Goal: Contribute content: Add original content to the website for others to see

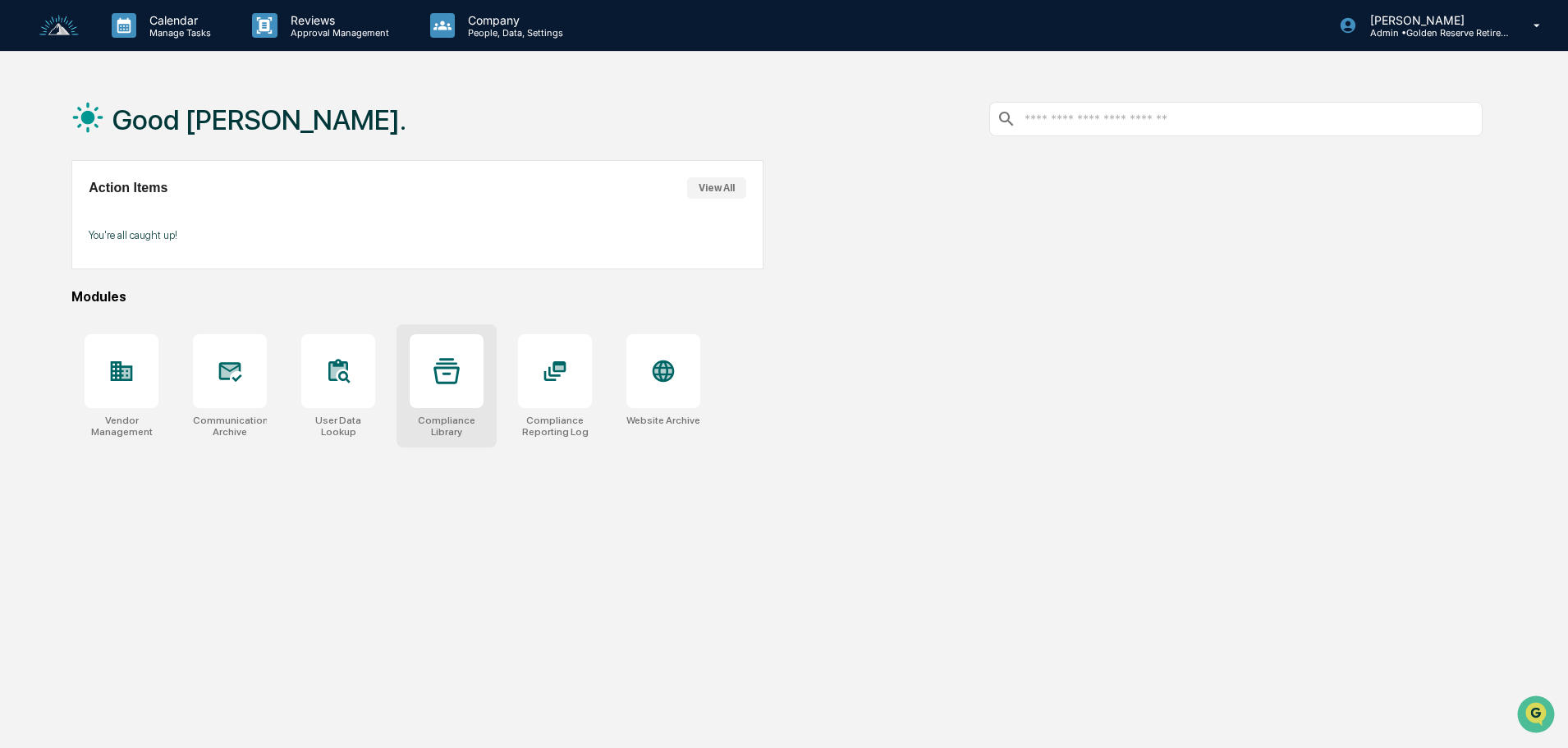
click at [450, 366] on icon at bounding box center [447, 371] width 27 height 27
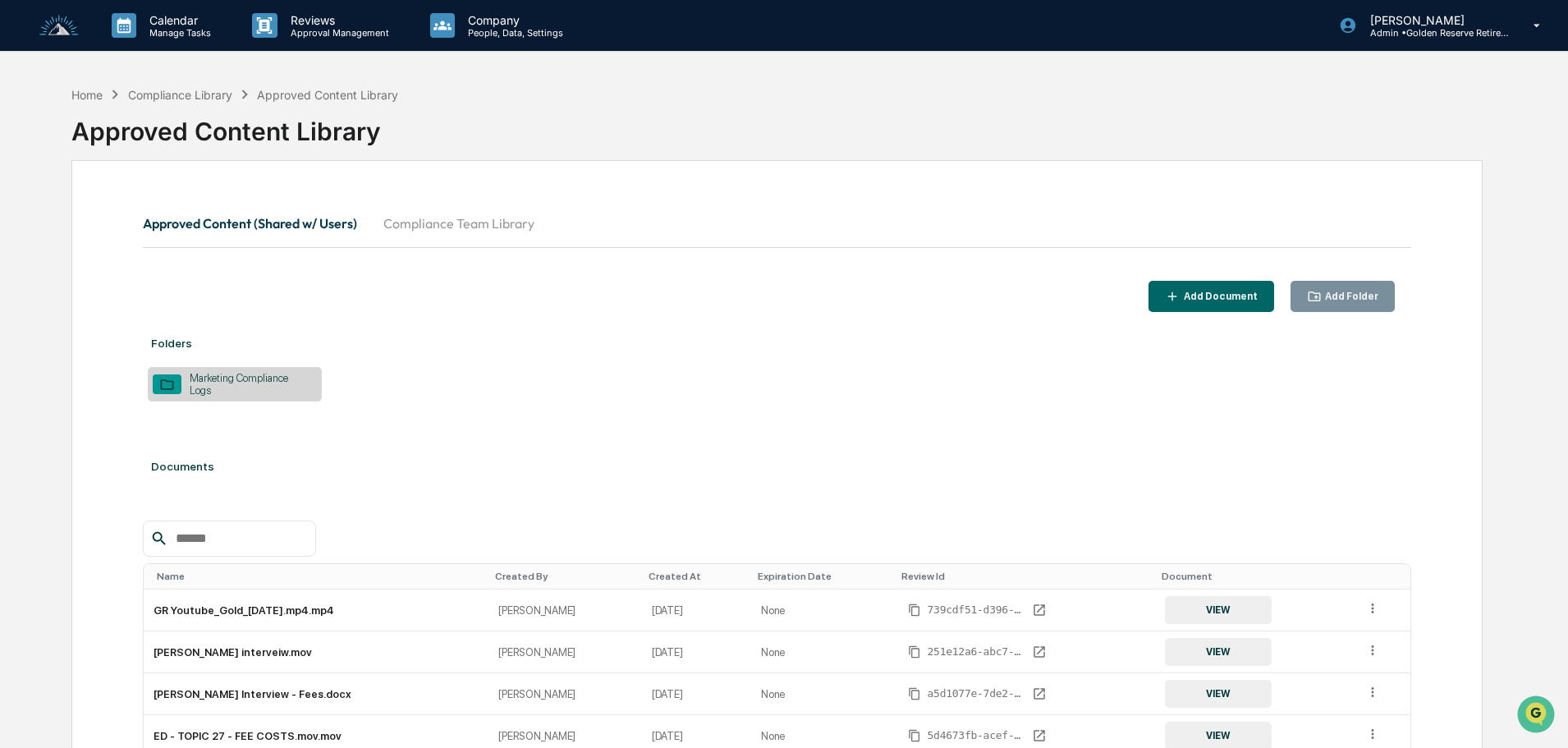
click at [252, 380] on div "Marketing Compliance Logs" at bounding box center [249, 384] width 135 height 25
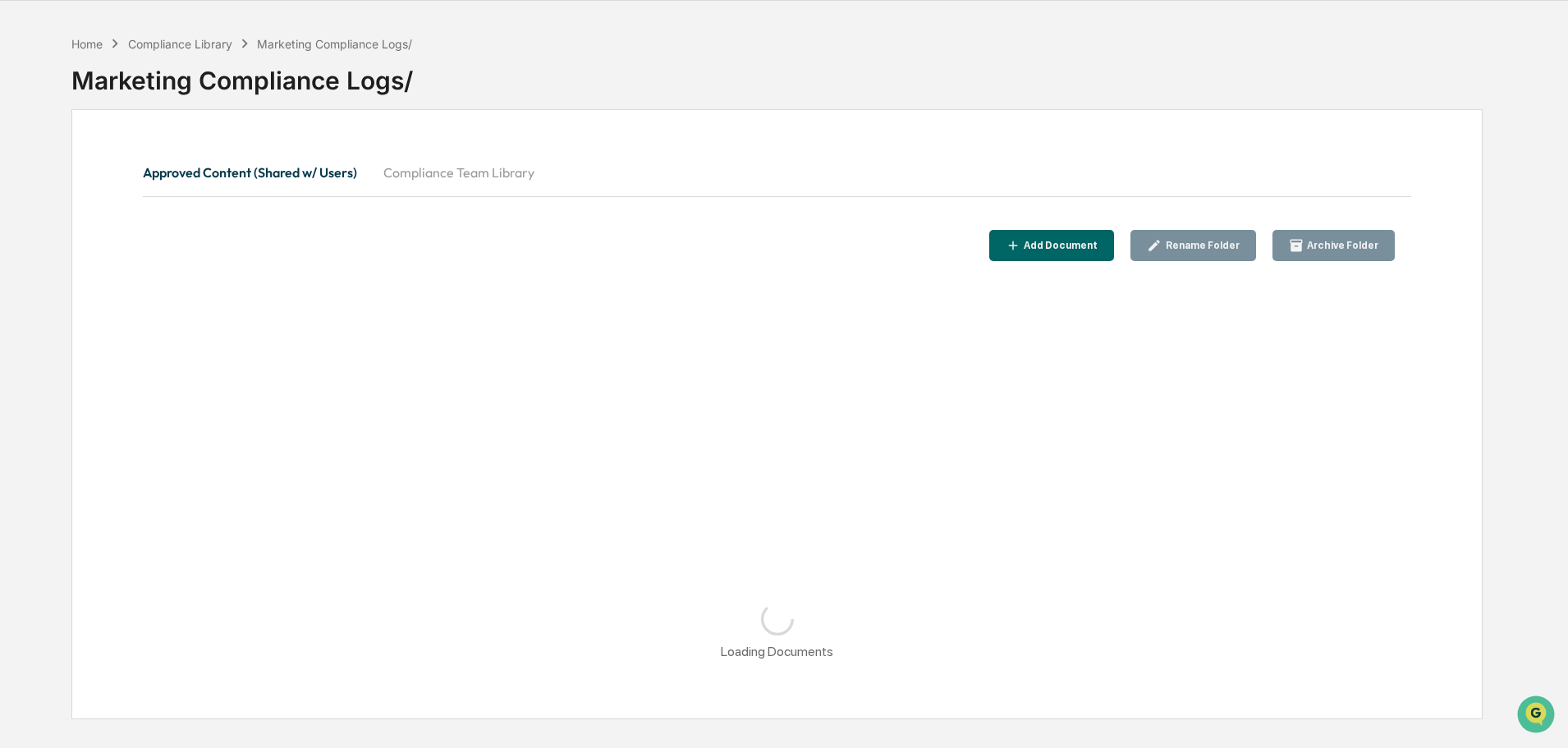
scroll to position [78, 0]
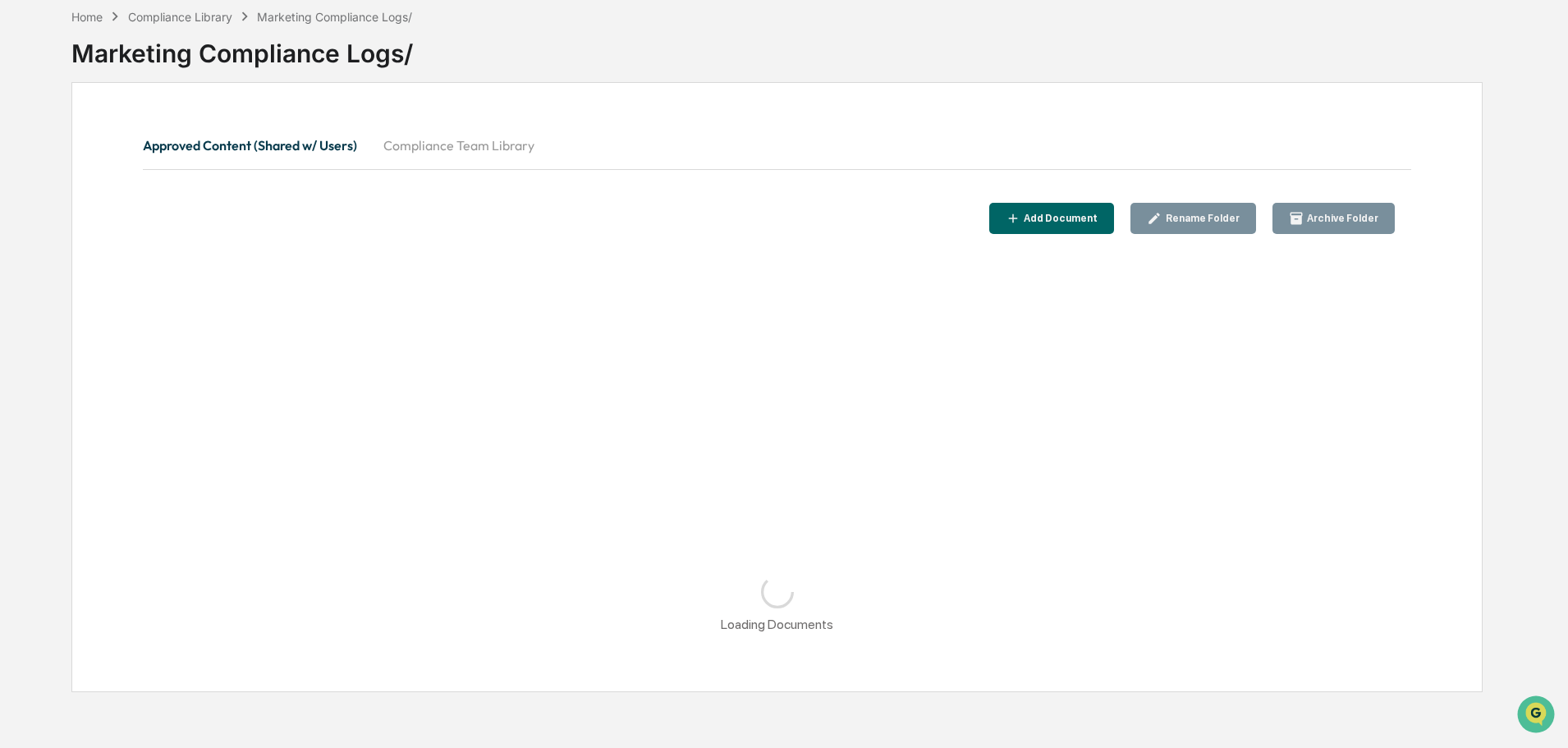
click at [488, 140] on button "Compliance Team Library" at bounding box center [459, 145] width 178 height 40
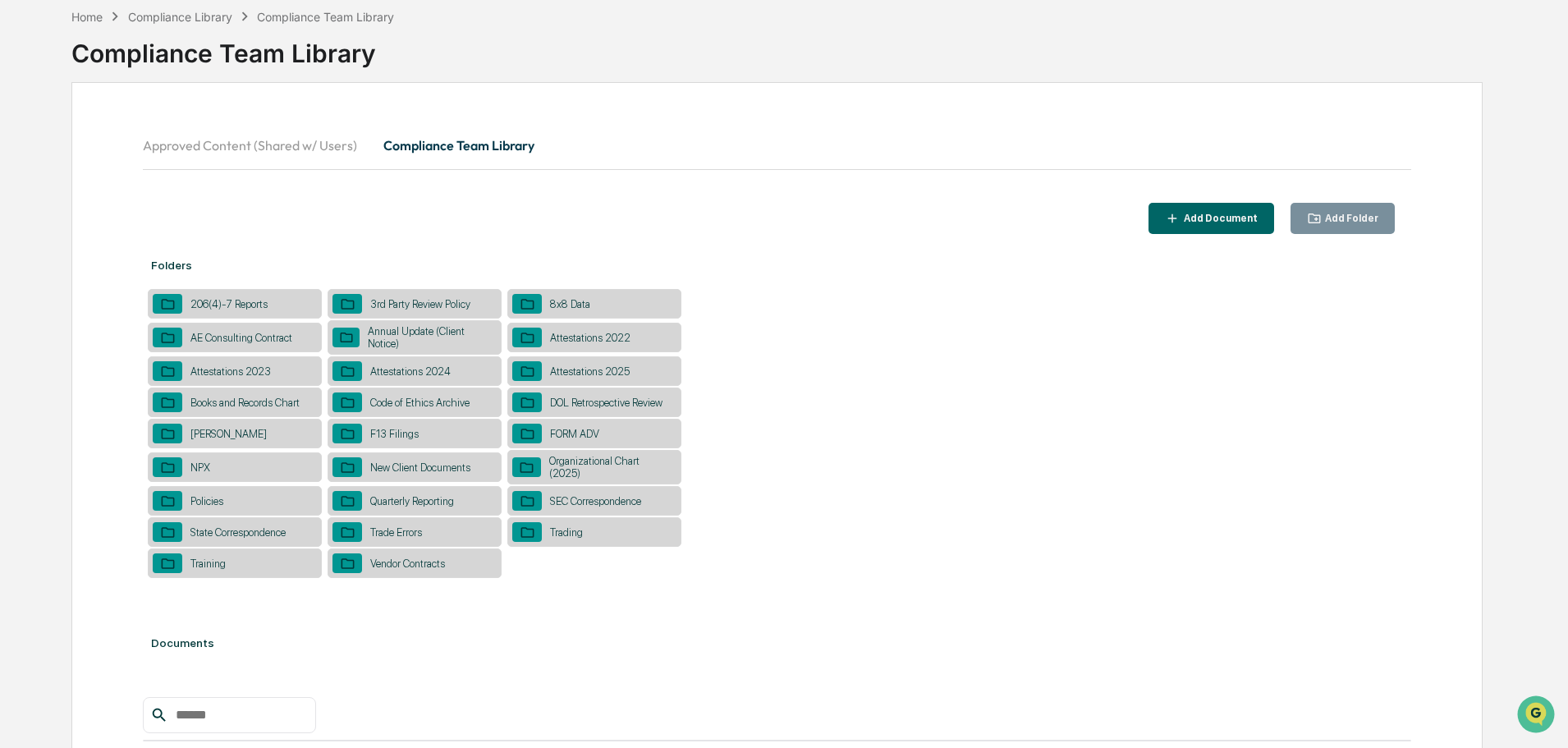
click at [584, 303] on div "8x8 Data" at bounding box center [570, 304] width 57 height 12
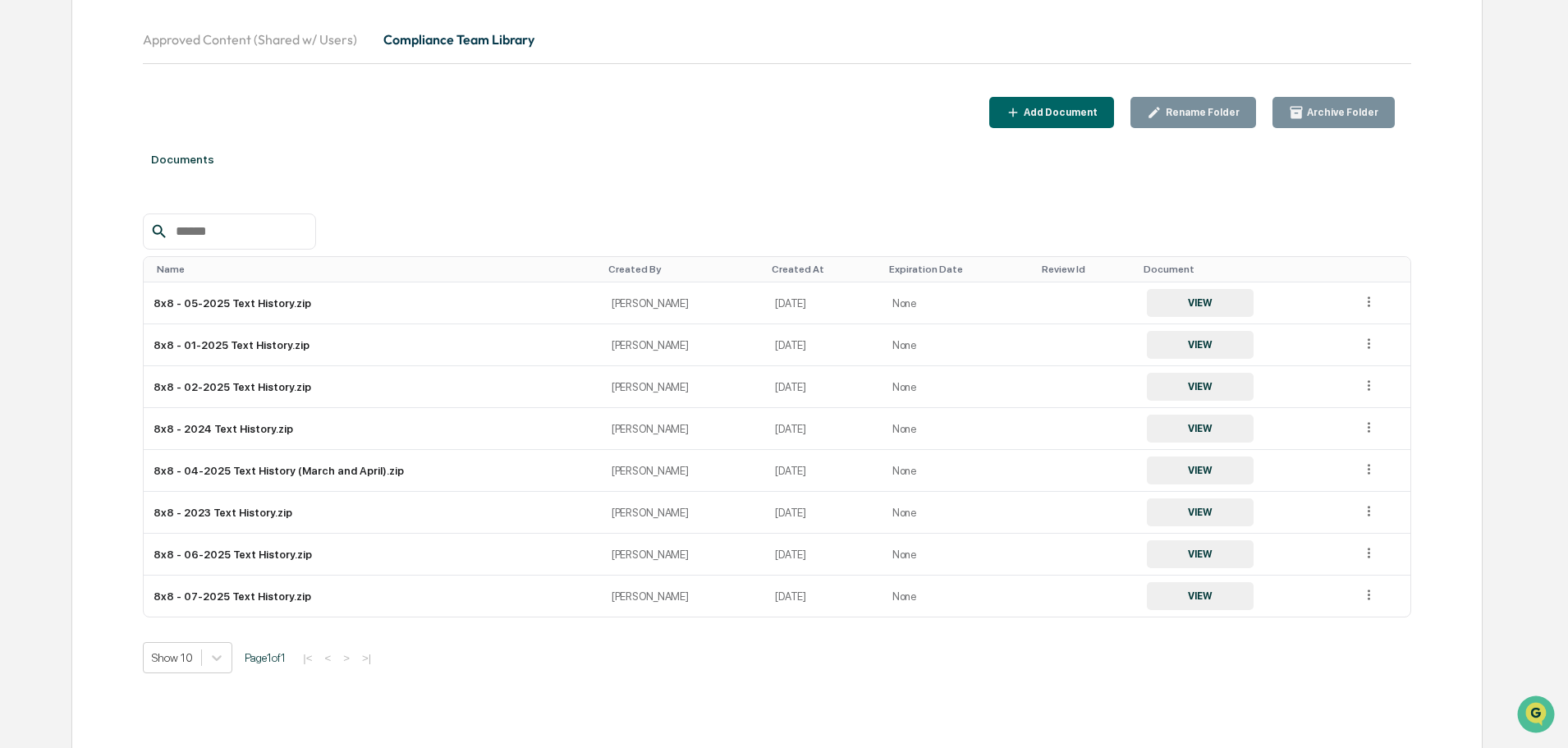
scroll to position [193, 0]
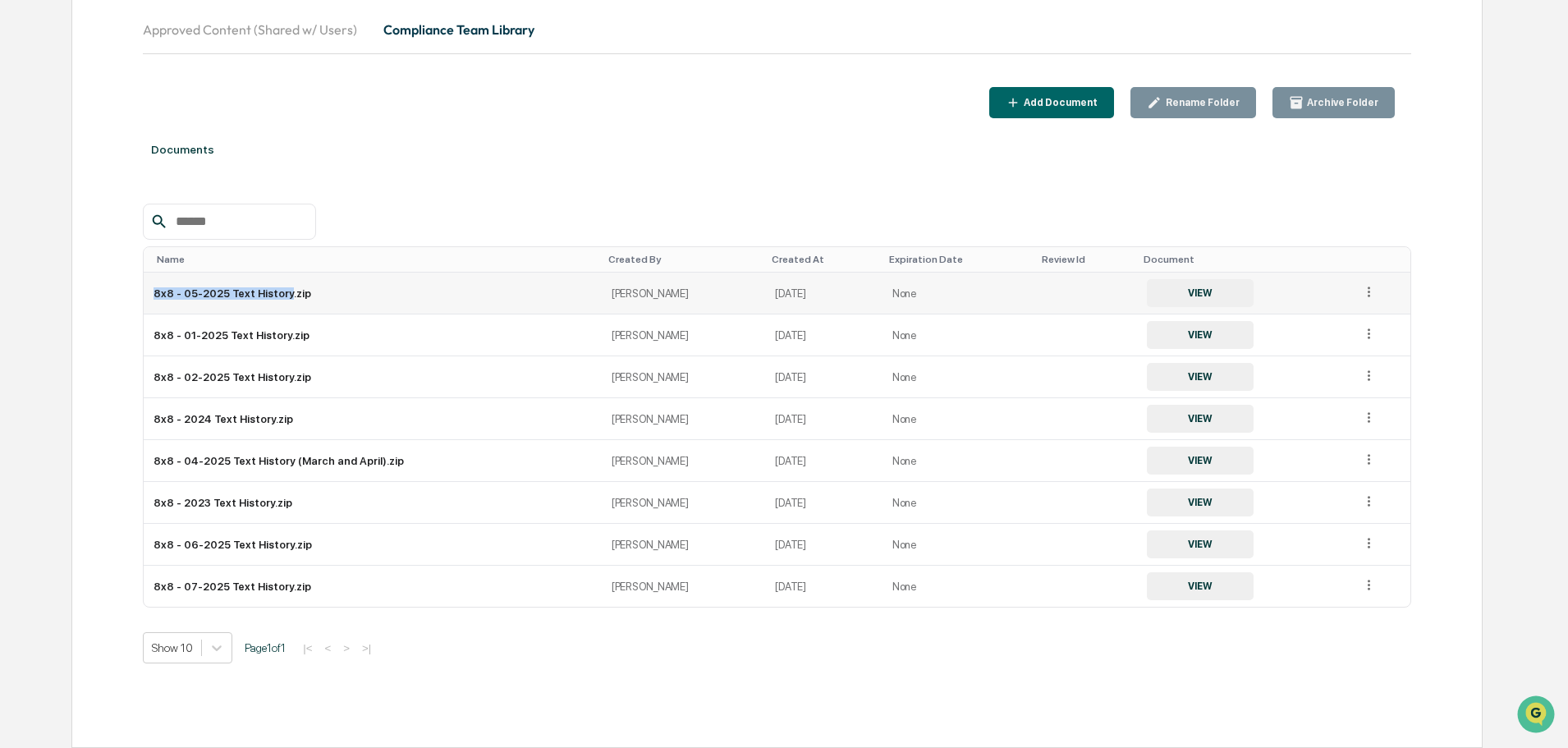
drag, startPoint x: 151, startPoint y: 295, endPoint x: 283, endPoint y: 301, distance: 132.1
click at [283, 301] on td "8x8 - 05-2025 Text History.zip" at bounding box center [372, 293] width 458 height 41
copy td "8x8 - 05-2025 Text History"
click at [1082, 105] on div "Add Document" at bounding box center [1059, 102] width 77 height 11
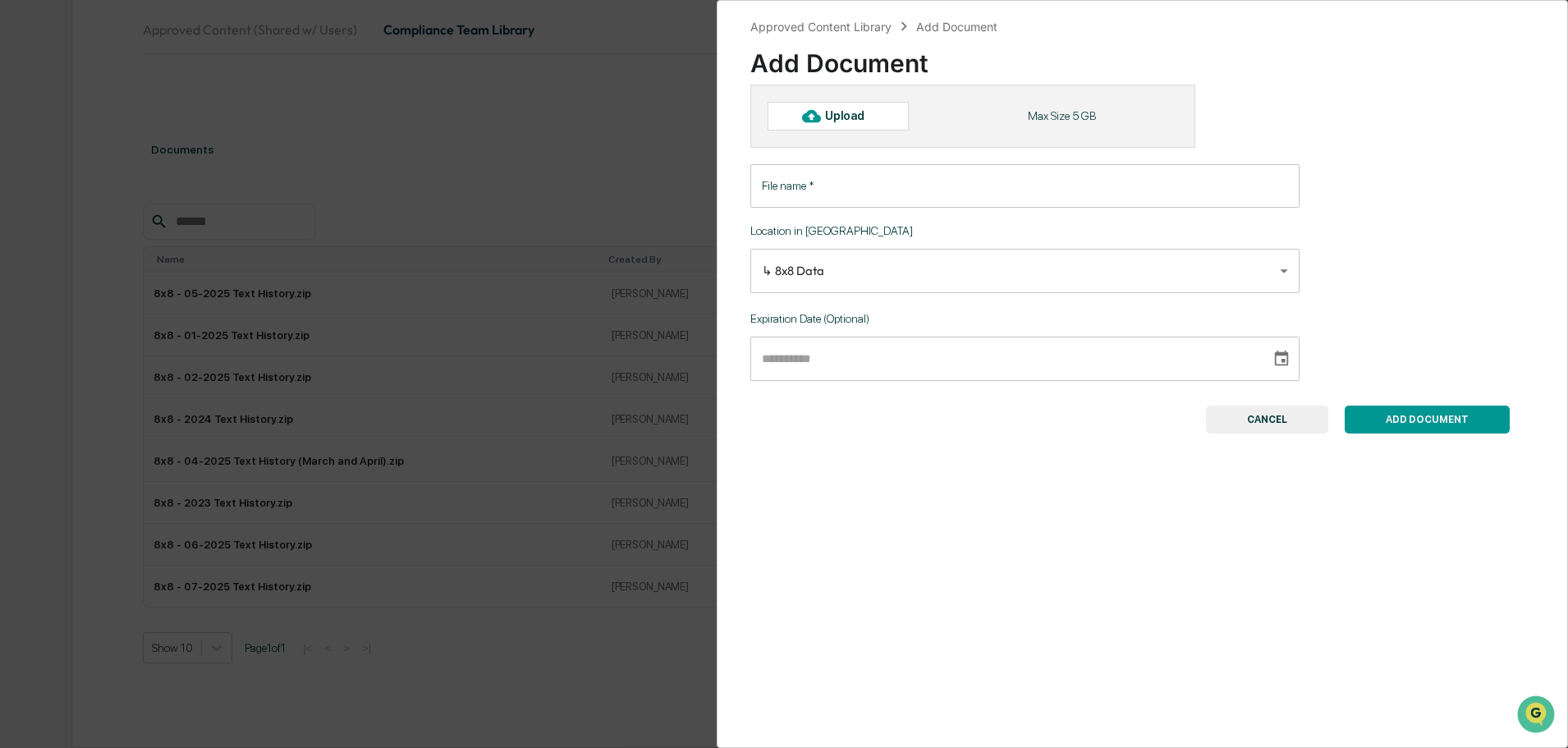
click at [819, 193] on input "File name   *" at bounding box center [1025, 185] width 549 height 43
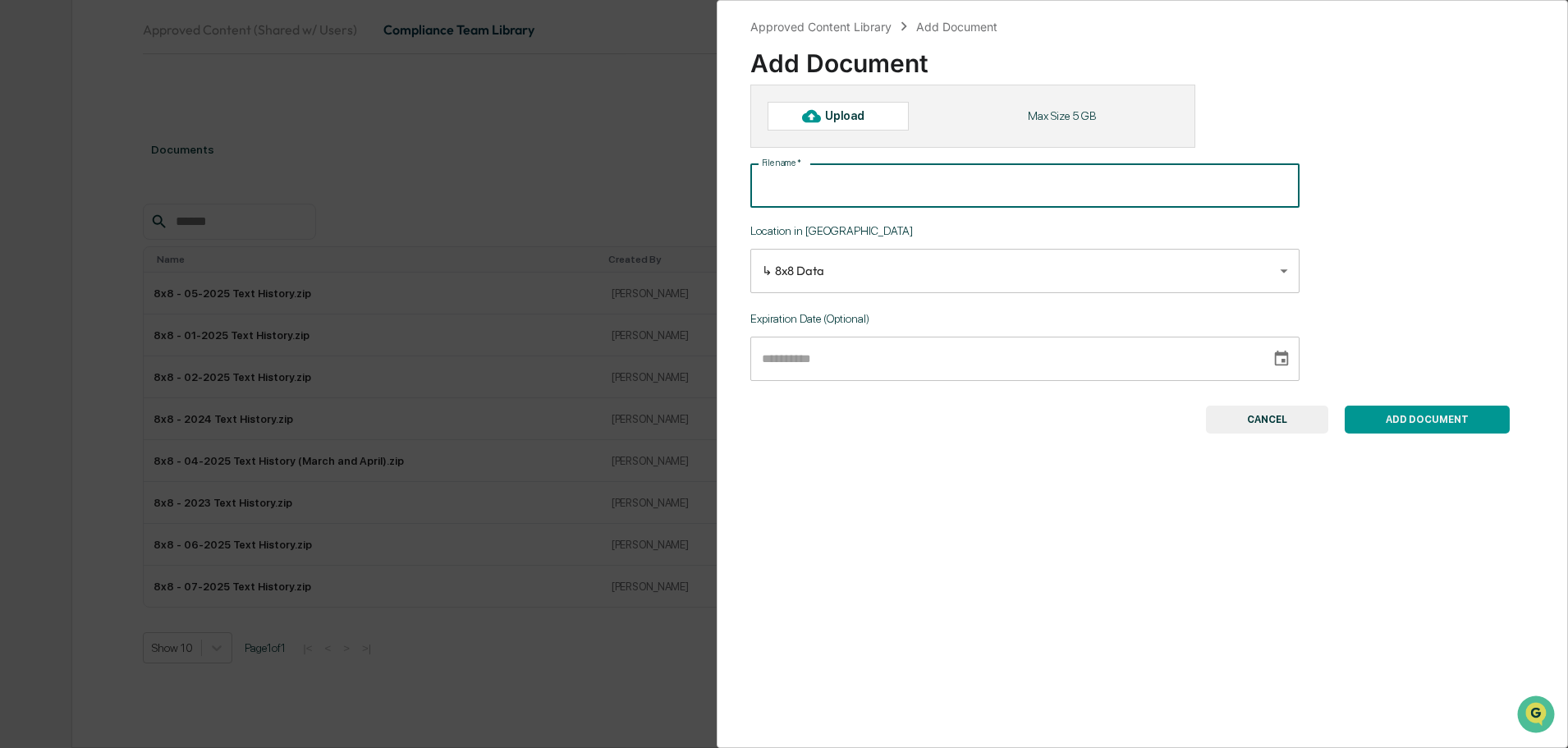
paste input "**********"
drag, startPoint x: 802, startPoint y: 185, endPoint x: 819, endPoint y: 184, distance: 17.0
click at [802, 184] on input "**********" at bounding box center [1025, 185] width 549 height 43
type input "**********"
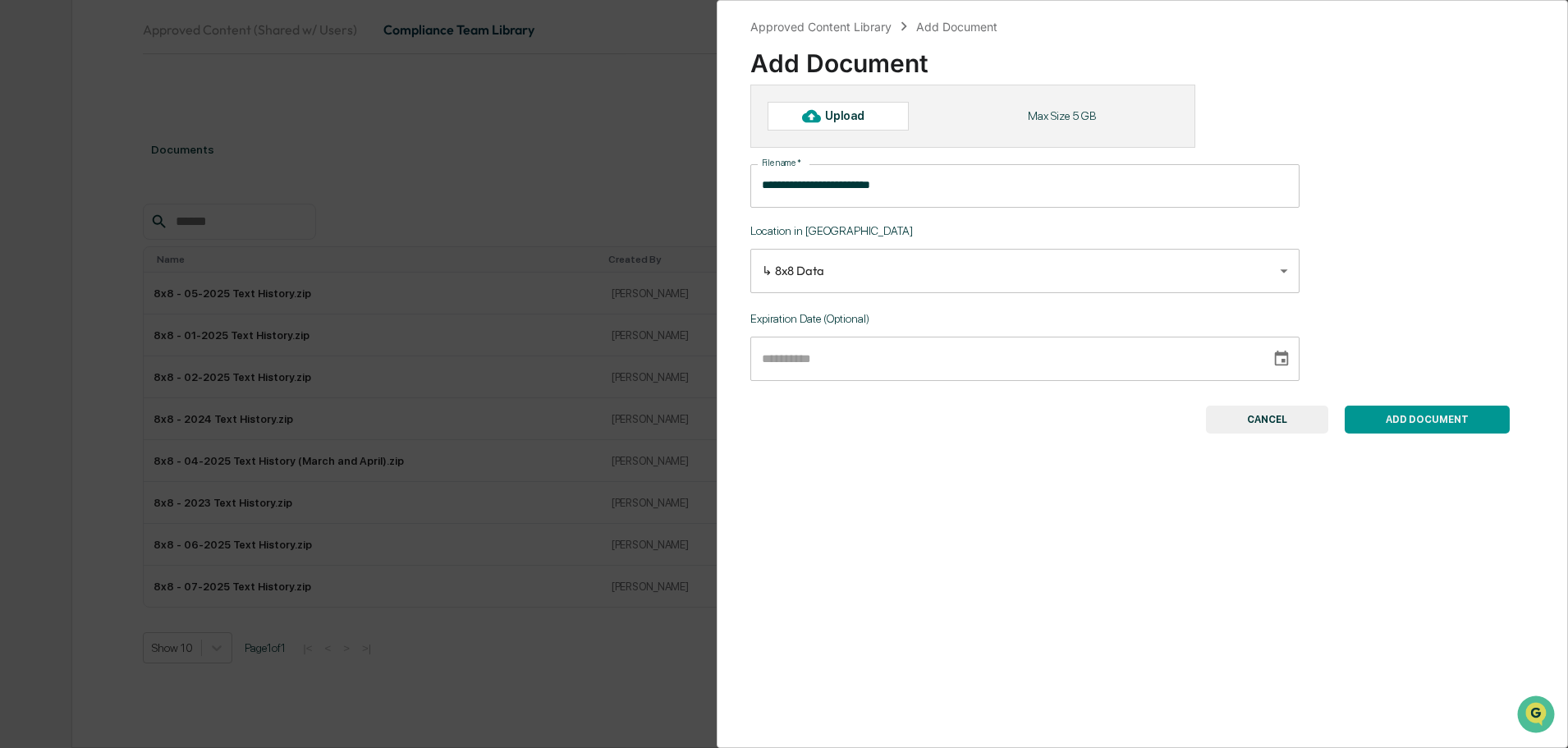
click at [843, 116] on div "Upload" at bounding box center [852, 116] width 53 height 13
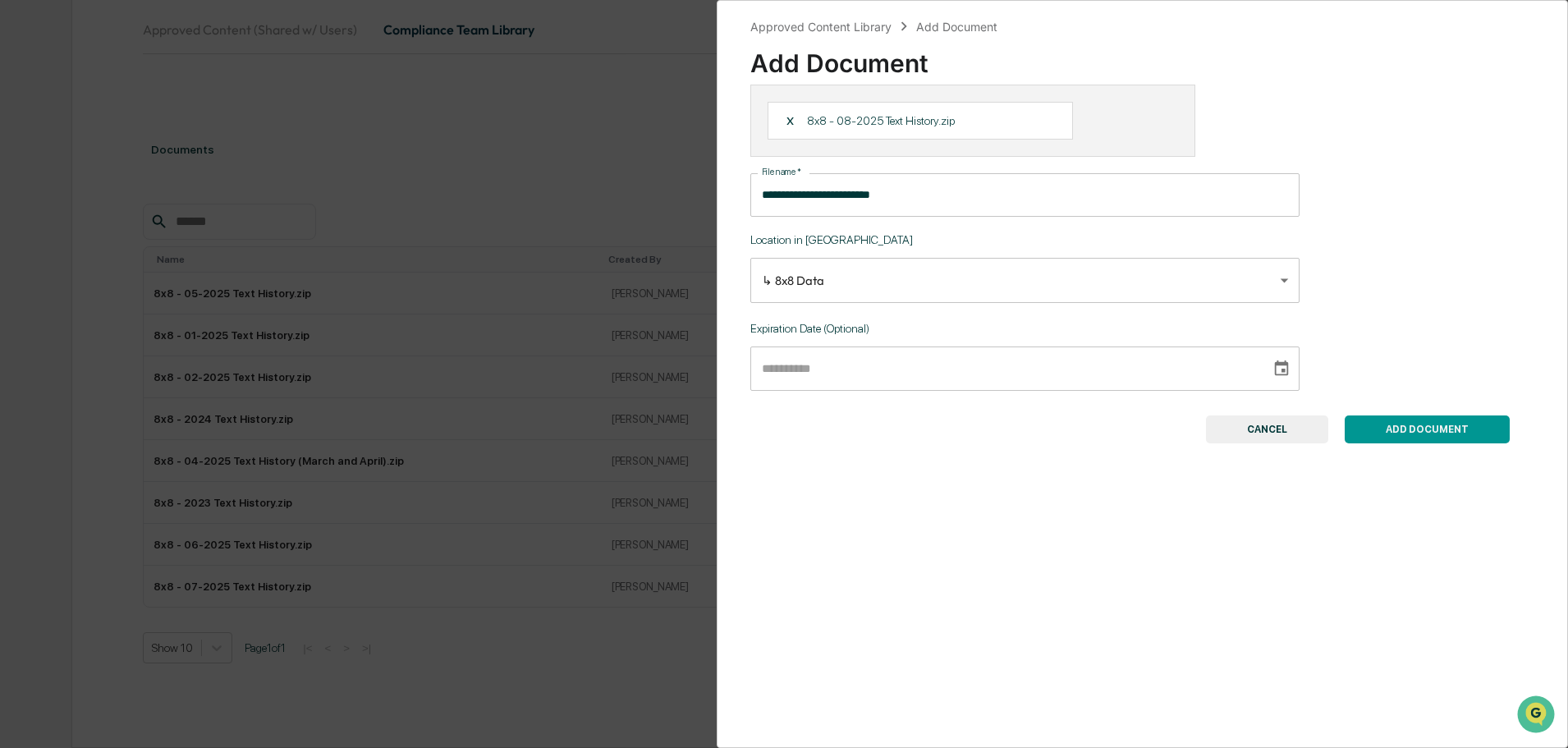
click at [1423, 436] on button "ADD DOCUMENT" at bounding box center [1426, 429] width 165 height 28
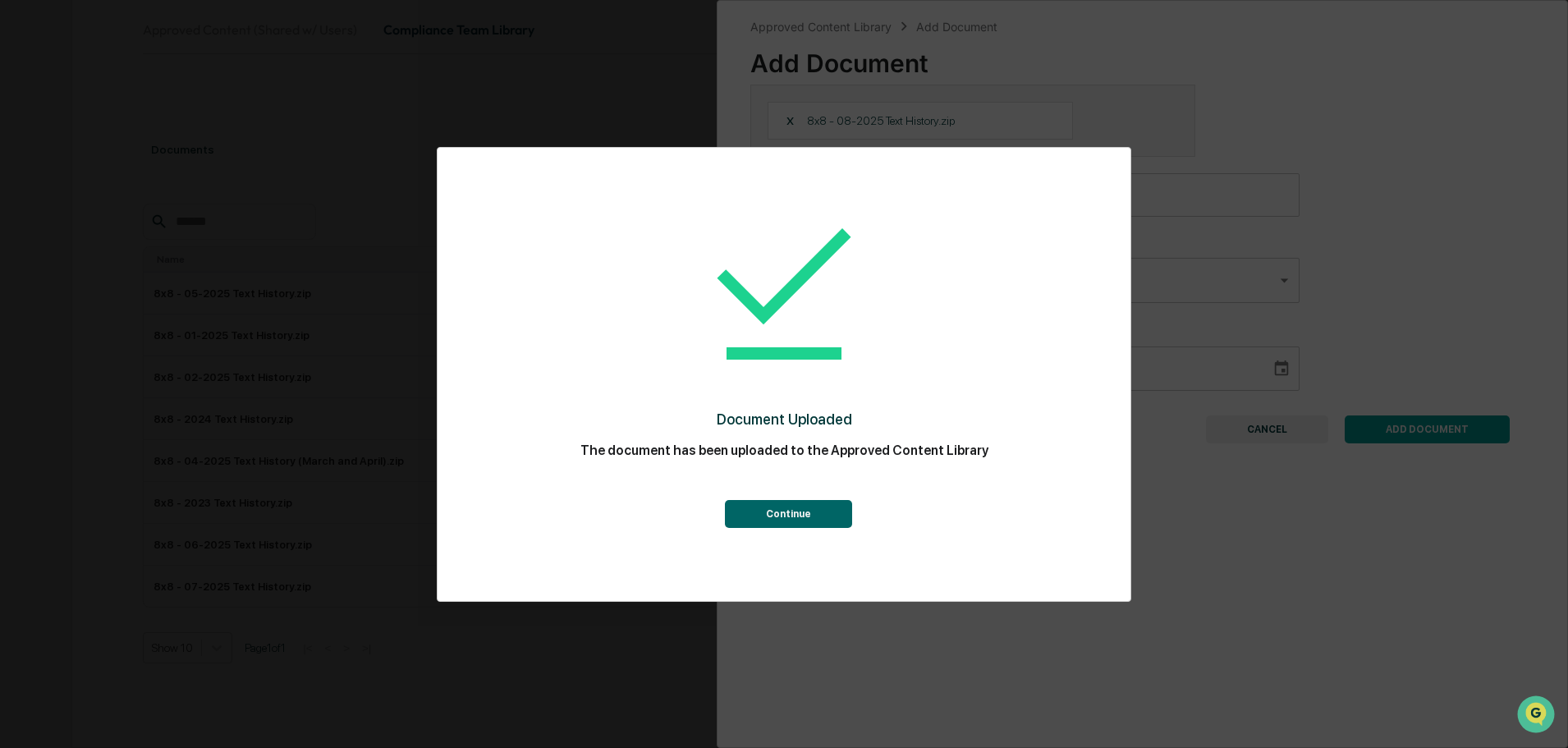
click at [793, 513] on button "Continue" at bounding box center [788, 514] width 127 height 28
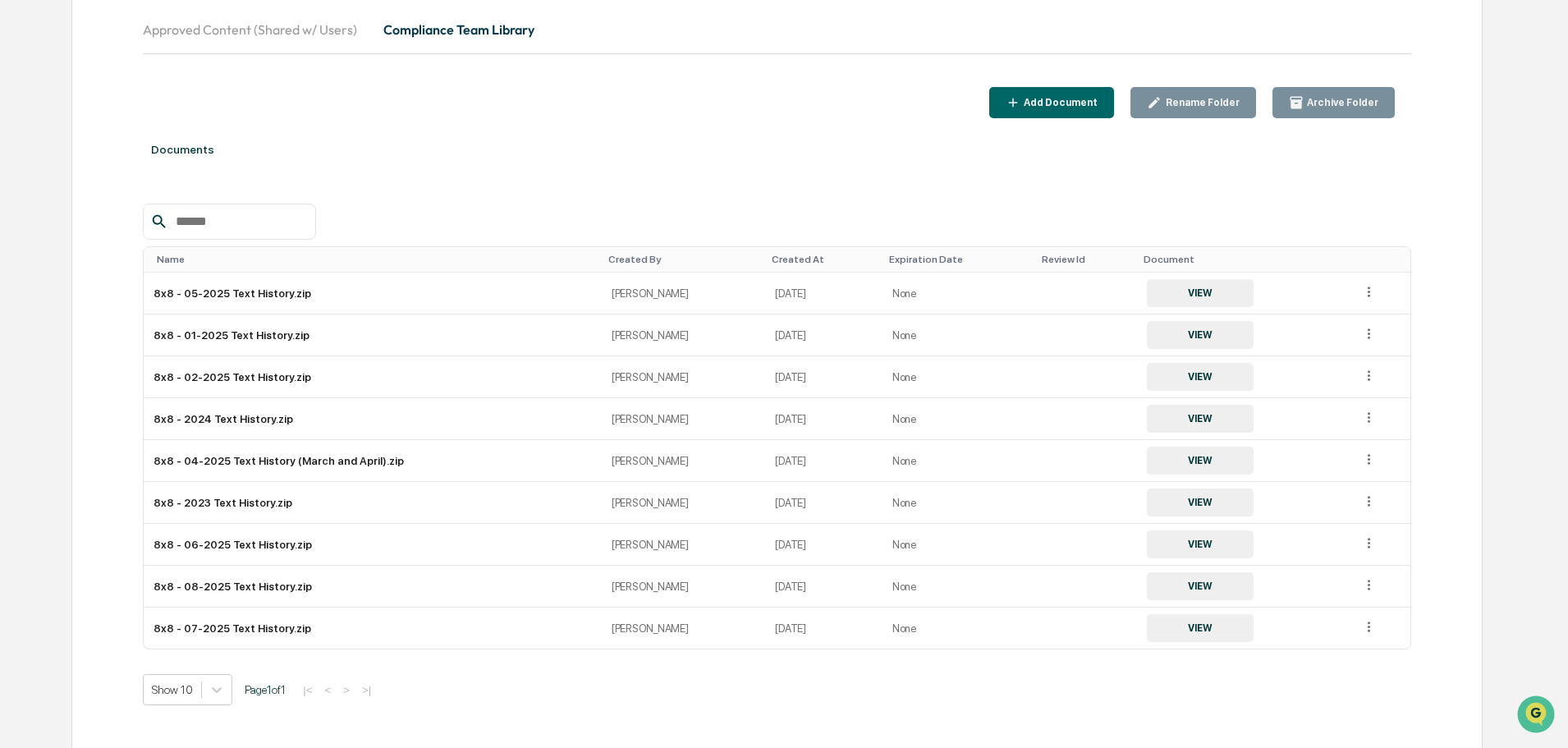
click at [192, 263] on div "Name" at bounding box center [376, 259] width 438 height 11
click at [192, 263] on span "▲" at bounding box center [192, 259] width 8 height 11
